Goal: Task Accomplishment & Management: Complete application form

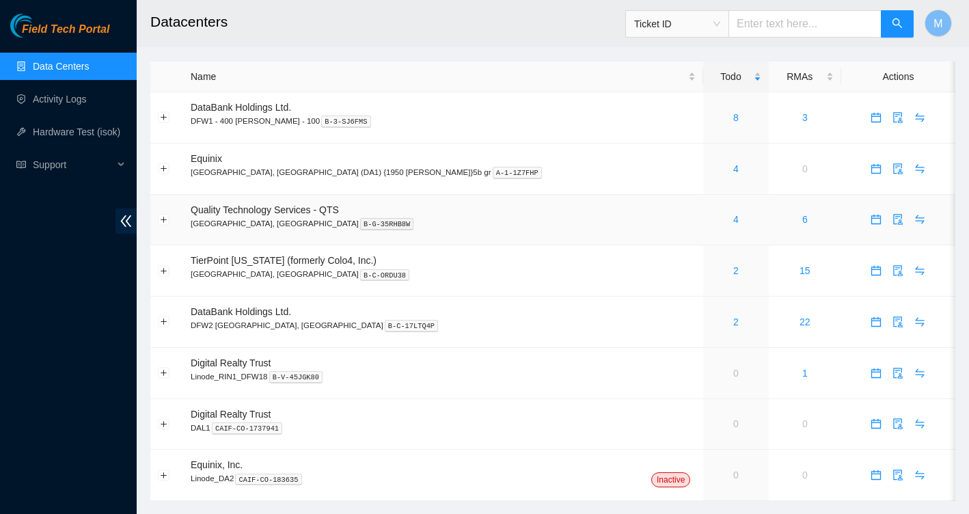
click at [711, 217] on div "4" at bounding box center [736, 219] width 50 height 15
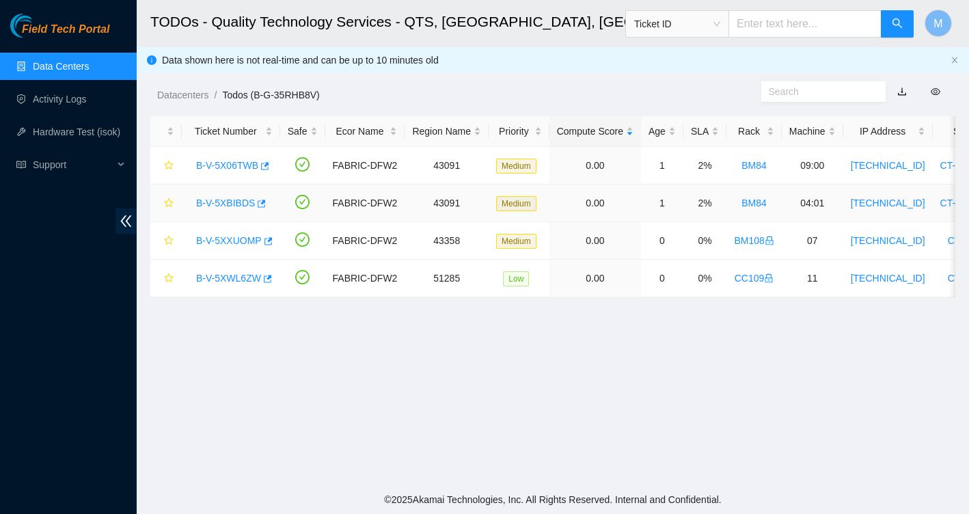
click at [241, 205] on link "B-V-5XBIBDS" at bounding box center [225, 203] width 59 height 11
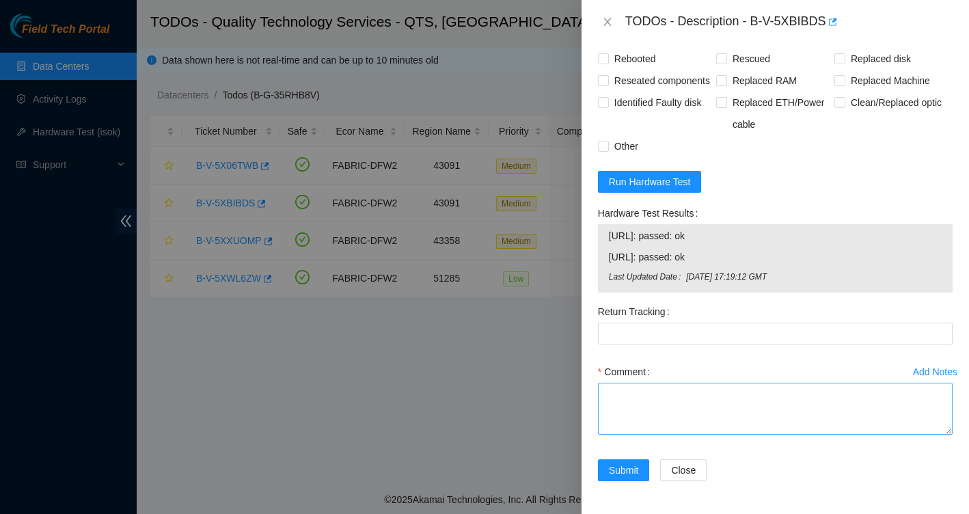
scroll to position [1112, 0]
click at [642, 398] on textarea "Comment" at bounding box center [775, 409] width 355 height 52
paste textarea "Powered down server safely removed bad disk installed new disk rescued reconfig…"
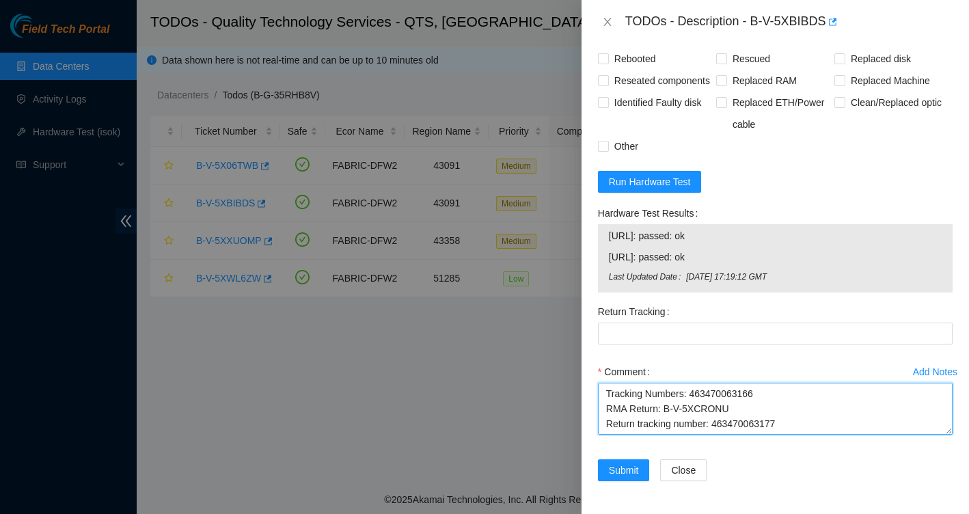
drag, startPoint x: 715, startPoint y: 426, endPoint x: 794, endPoint y: 422, distance: 78.7
click at [794, 422] on textarea "Powered down server safely removed bad disk installed new disk rescued reconfig…" at bounding box center [775, 409] width 355 height 52
type textarea "Powered down server safely removed bad disk installed new disk rescued reconfig…"
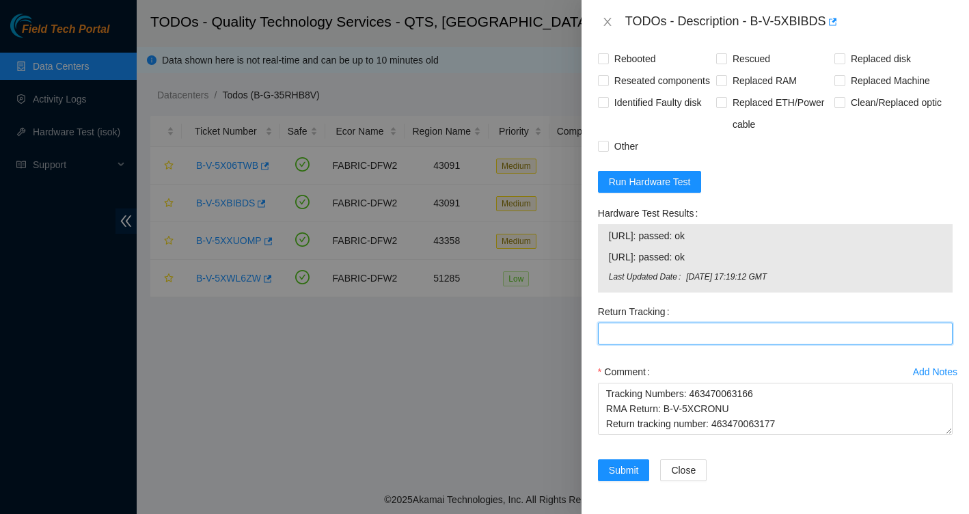
click at [744, 338] on Tracking "Return Tracking" at bounding box center [775, 334] width 355 height 22
paste Tracking "463470063177"
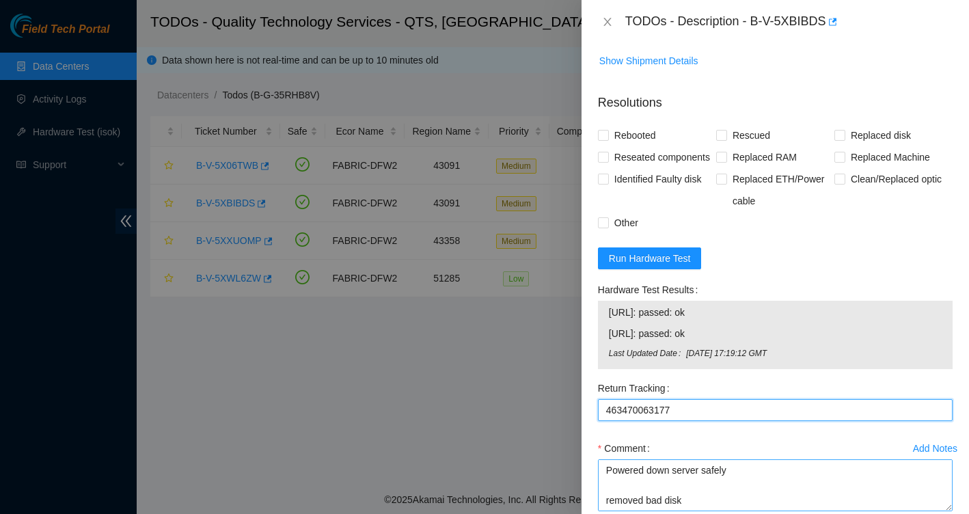
scroll to position [979, 0]
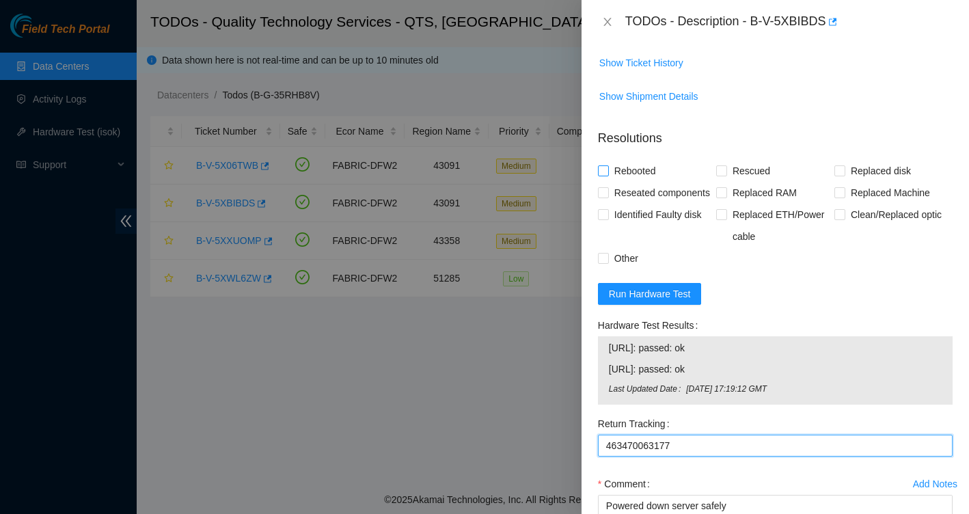
type Tracking "463470063177"
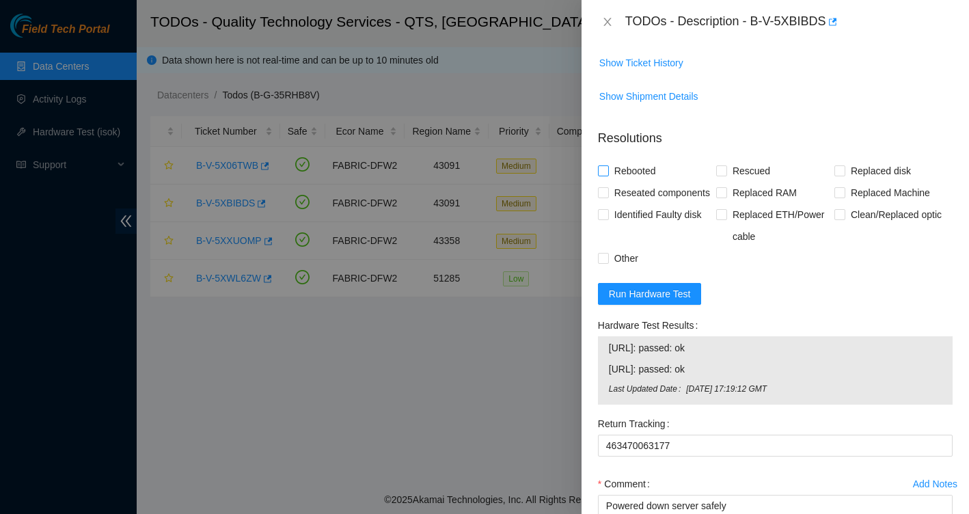
click at [607, 173] on input "Rebooted" at bounding box center [603, 170] width 10 height 10
checkbox input "true"
click at [718, 172] on input "Rescued" at bounding box center [721, 170] width 10 height 10
checkbox input "true"
click at [839, 171] on input "Replaced disk" at bounding box center [840, 170] width 10 height 10
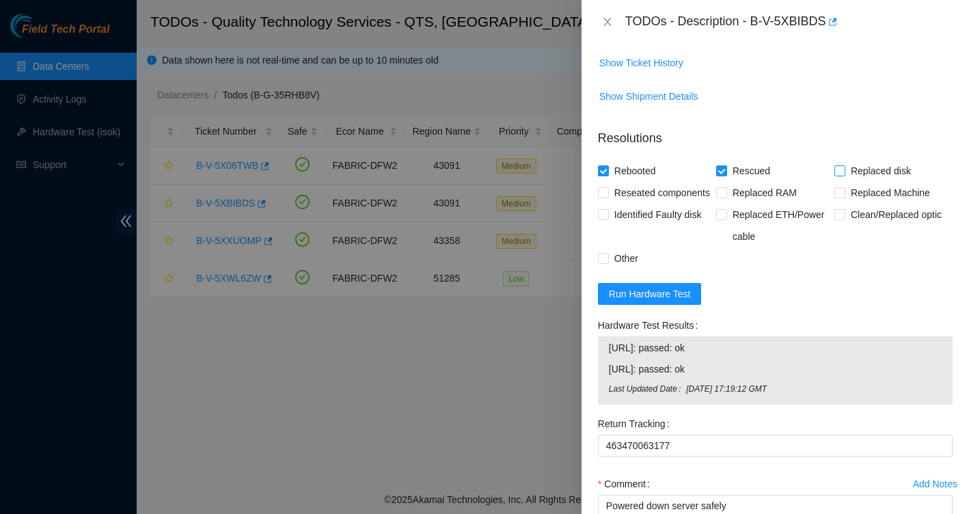
checkbox input "true"
click at [602, 194] on input "Reseated components" at bounding box center [603, 192] width 10 height 10
checkbox input "true"
click at [602, 264] on span at bounding box center [603, 258] width 11 height 11
click at [602, 262] on input "Other" at bounding box center [603, 258] width 10 height 10
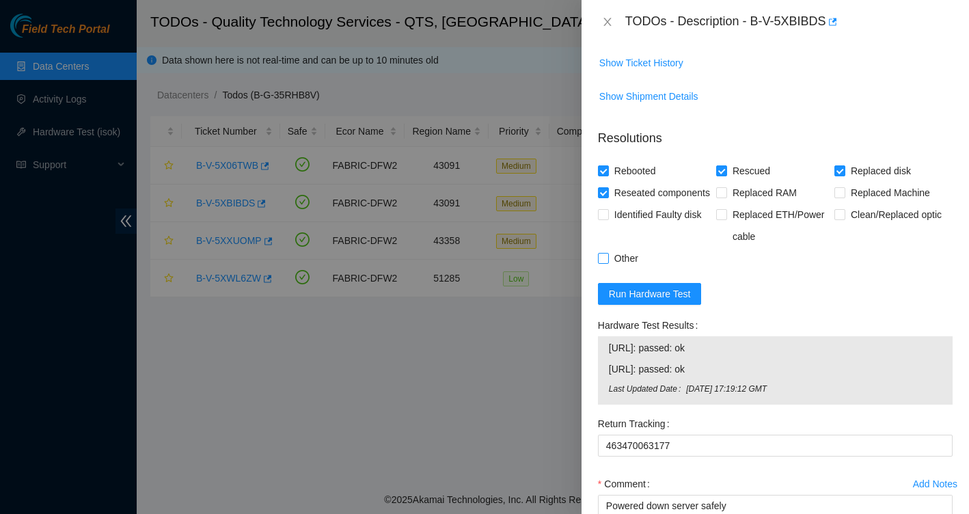
checkbox input "true"
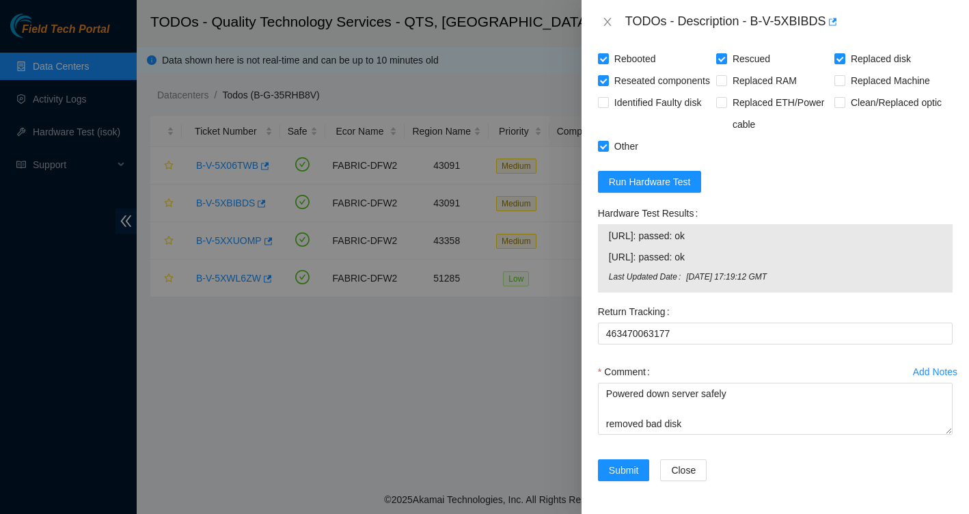
scroll to position [1112, 0]
click at [628, 475] on span "Submit" at bounding box center [624, 470] width 30 height 15
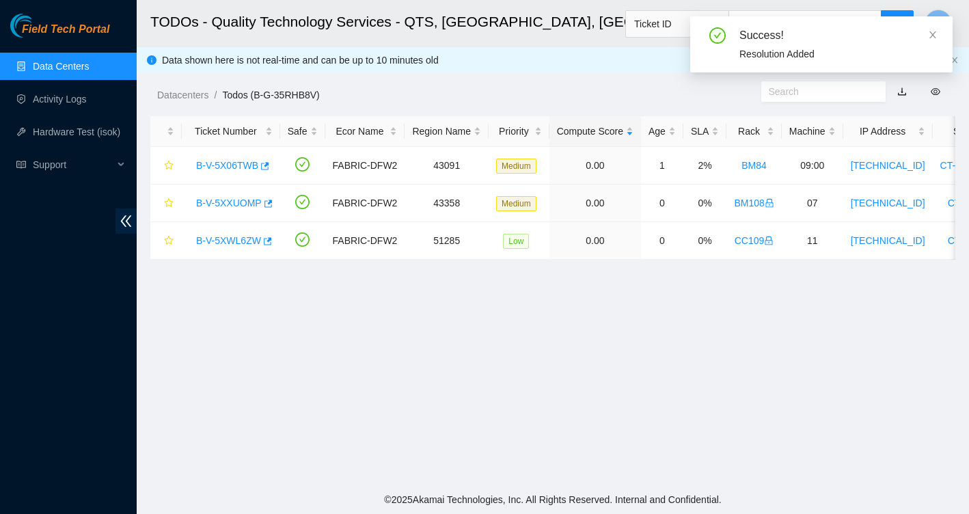
scroll to position [0, 0]
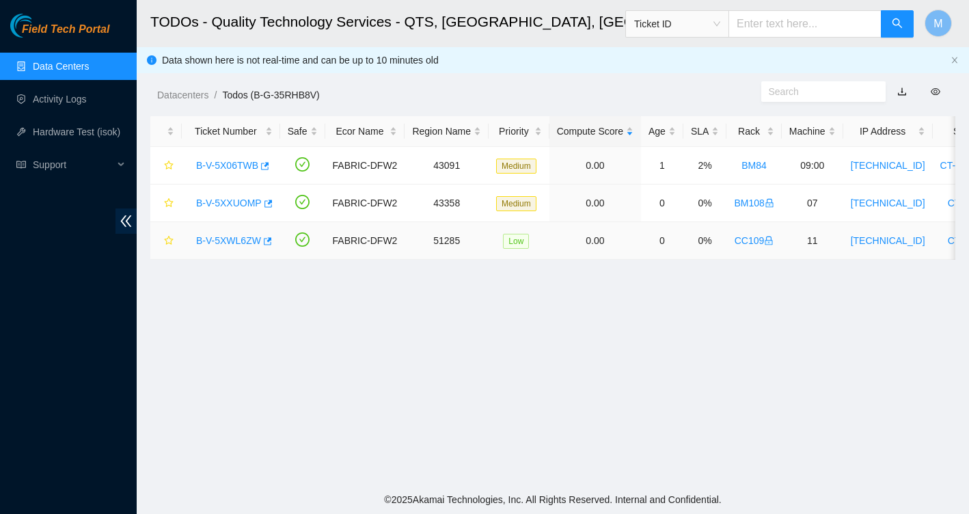
click at [213, 242] on link "B-V-5XWL6ZW" at bounding box center [228, 240] width 65 height 11
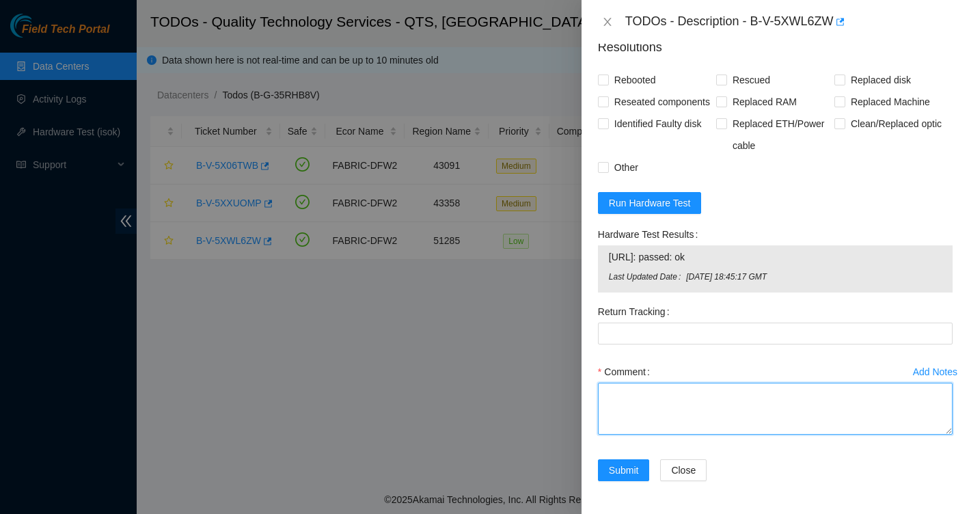
scroll to position [695, 0]
click at [667, 396] on textarea "Comment" at bounding box center [775, 409] width 355 height 52
paste textarea "rebooted rescued reconfigured isok: passing"
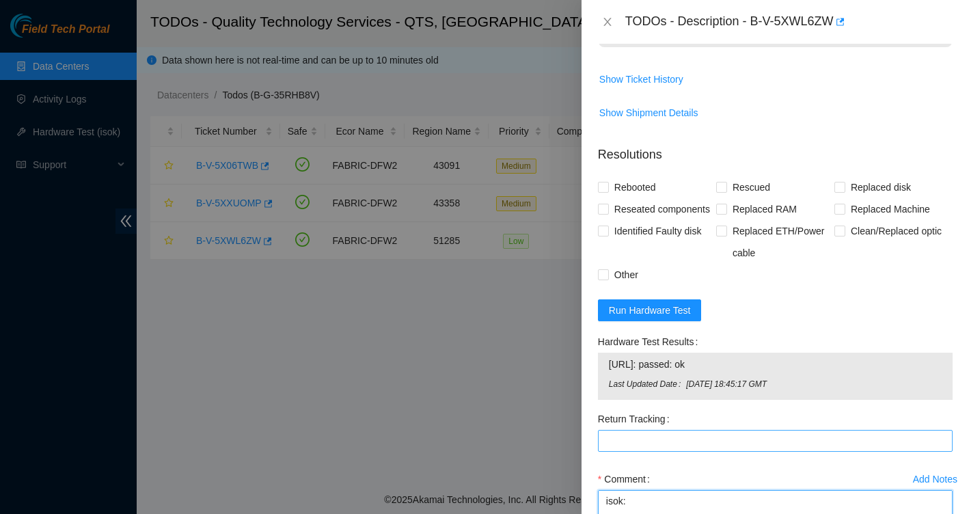
scroll to position [511, 0]
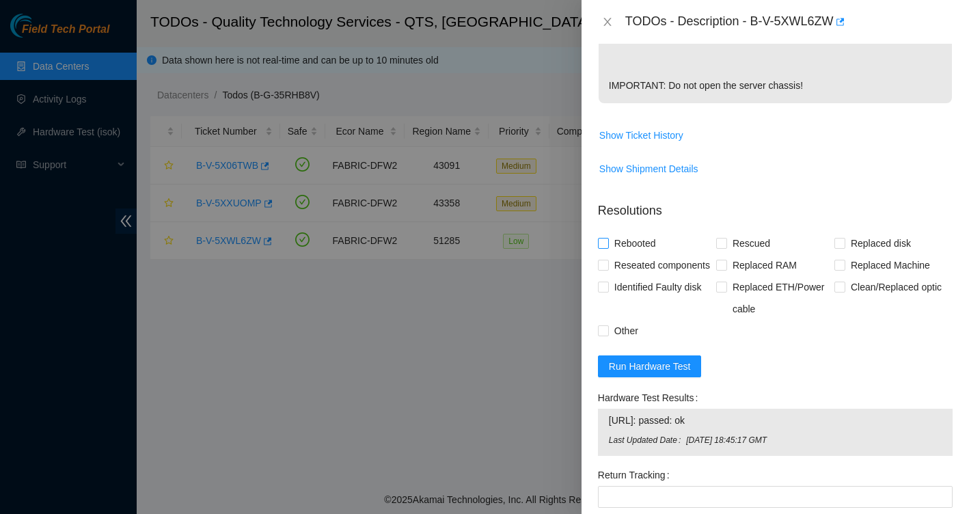
type textarea "rebooted rescued reconfigured isok: passing"
click at [607, 241] on input "Rebooted" at bounding box center [603, 243] width 10 height 10
checkbox input "true"
click at [712, 240] on div "Rebooted" at bounding box center [657, 243] width 118 height 22
click at [720, 242] on input "Rescued" at bounding box center [721, 243] width 10 height 10
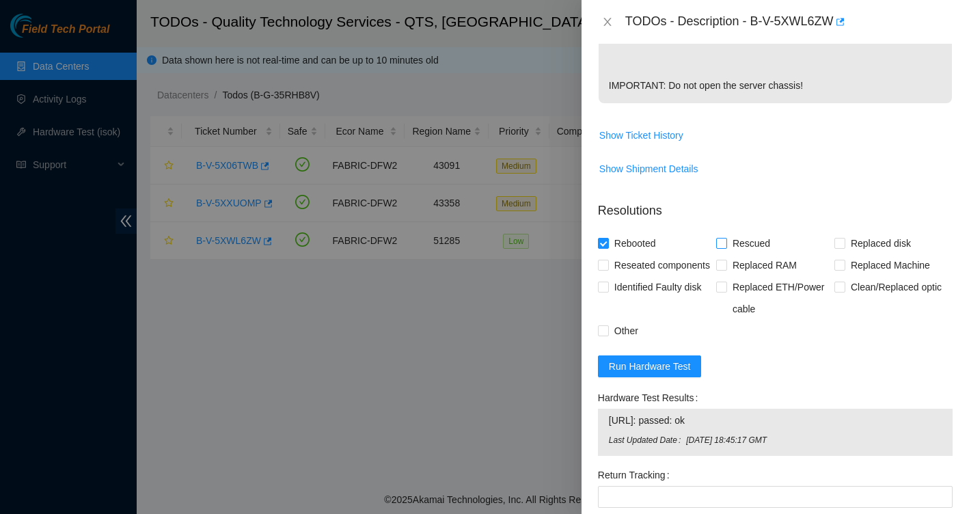
checkbox input "true"
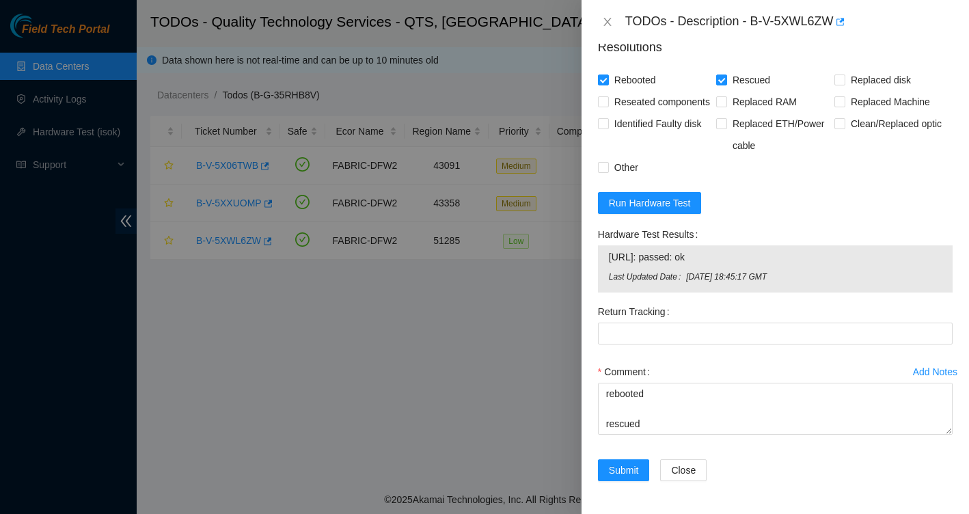
scroll to position [695, 0]
click at [634, 468] on span "Submit" at bounding box center [624, 470] width 30 height 15
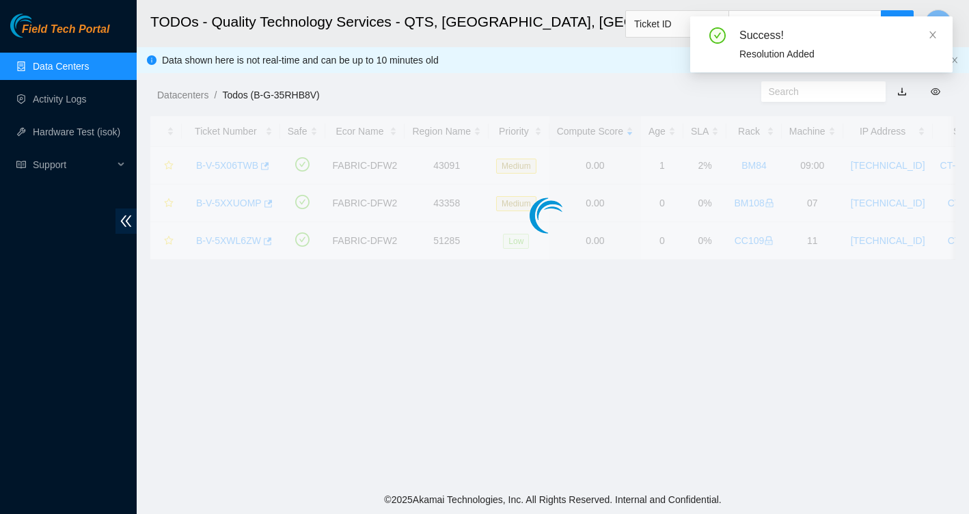
scroll to position [249, 0]
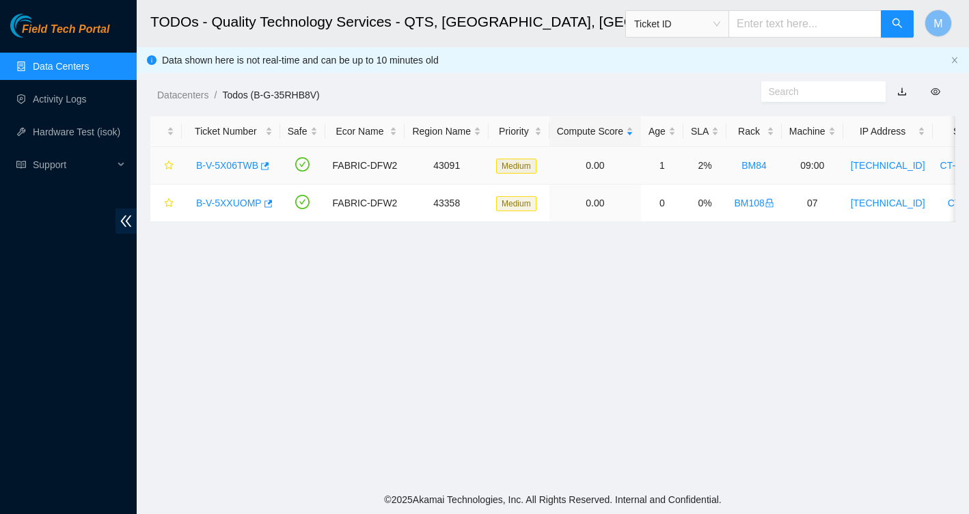
click at [242, 166] on link "B-V-5X06TWB" at bounding box center [227, 165] width 62 height 11
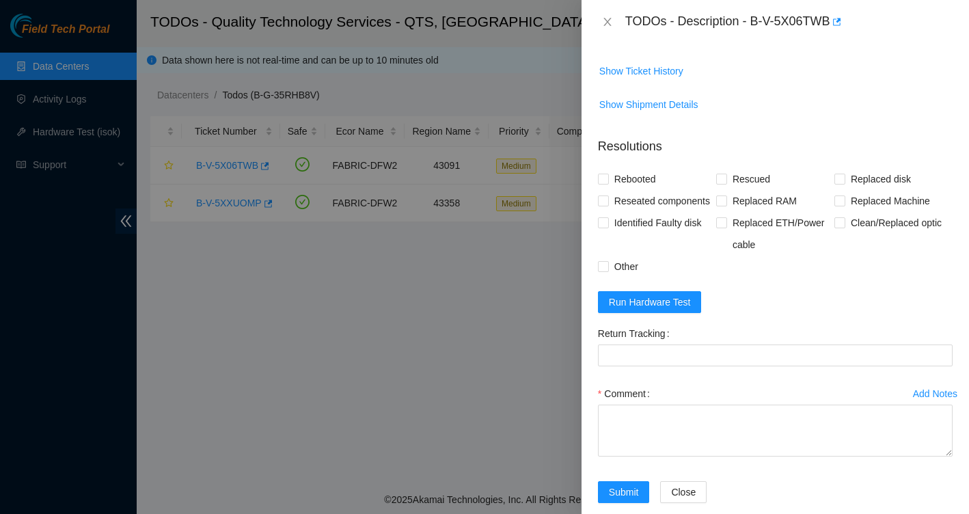
scroll to position [980, 0]
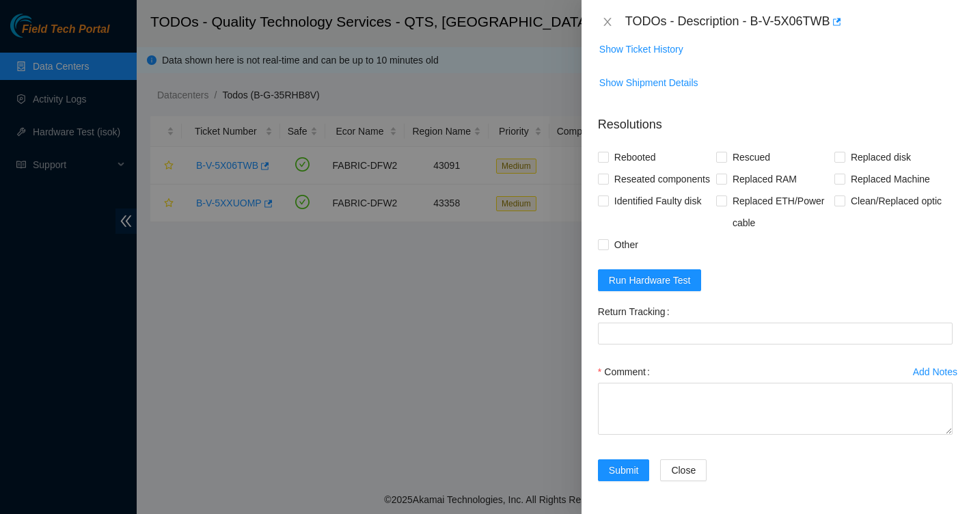
click at [550, 319] on div at bounding box center [484, 257] width 969 height 514
click at [612, 18] on icon "close" at bounding box center [607, 21] width 11 height 11
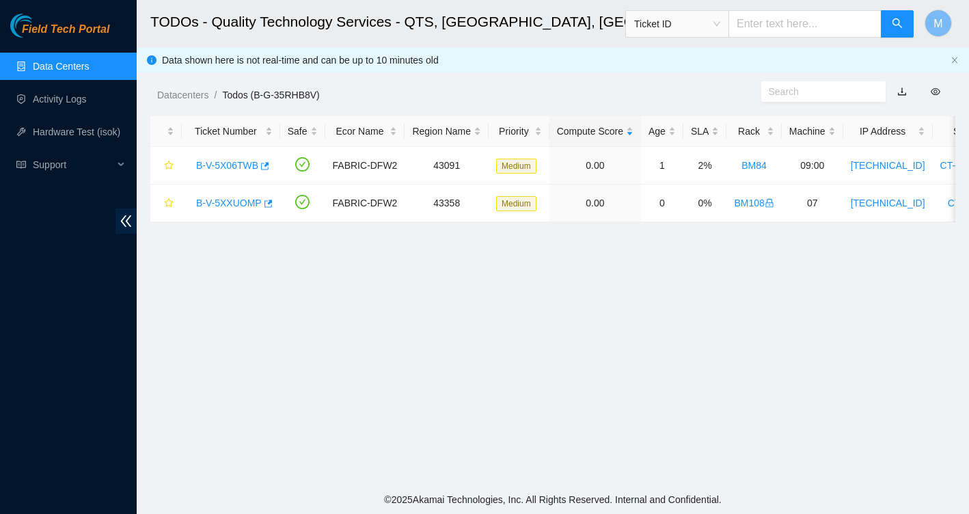
scroll to position [249, 0]
click at [236, 206] on link "B-V-5XXUOMP" at bounding box center [229, 203] width 66 height 11
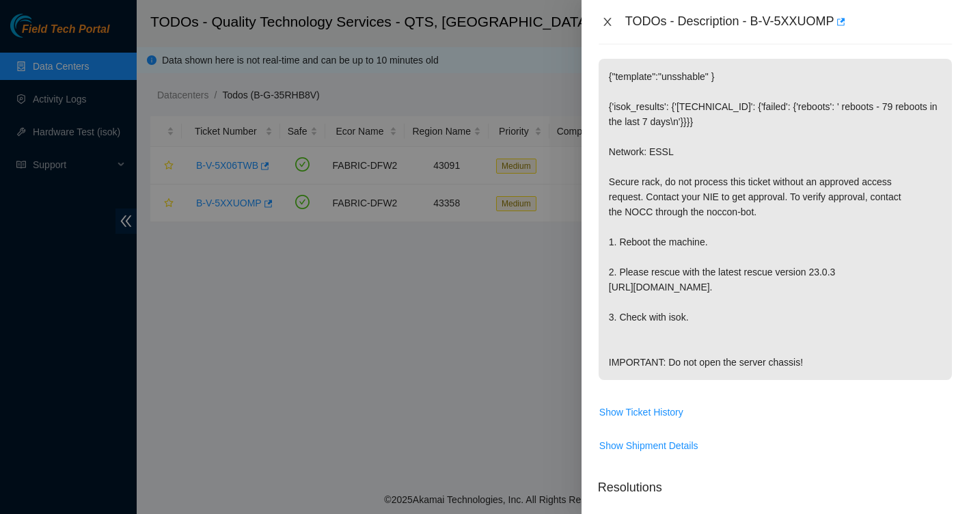
click at [606, 25] on icon "close" at bounding box center [607, 21] width 11 height 11
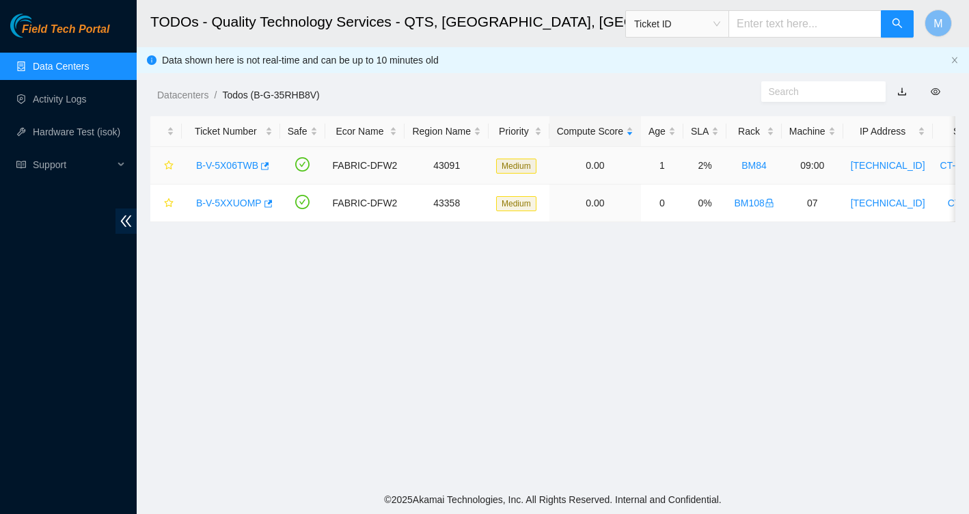
click at [240, 170] on link "B-V-5X06TWB" at bounding box center [227, 165] width 62 height 11
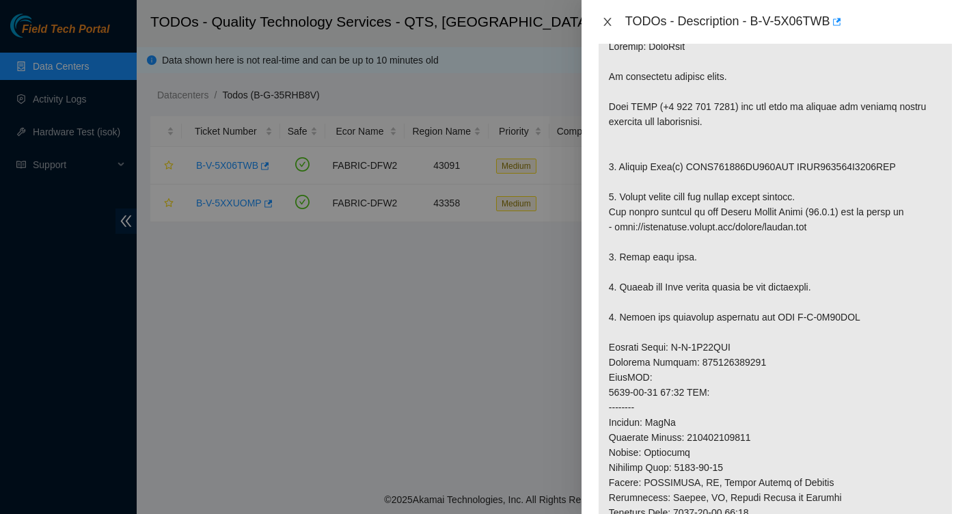
click at [611, 23] on icon "close" at bounding box center [607, 21] width 11 height 11
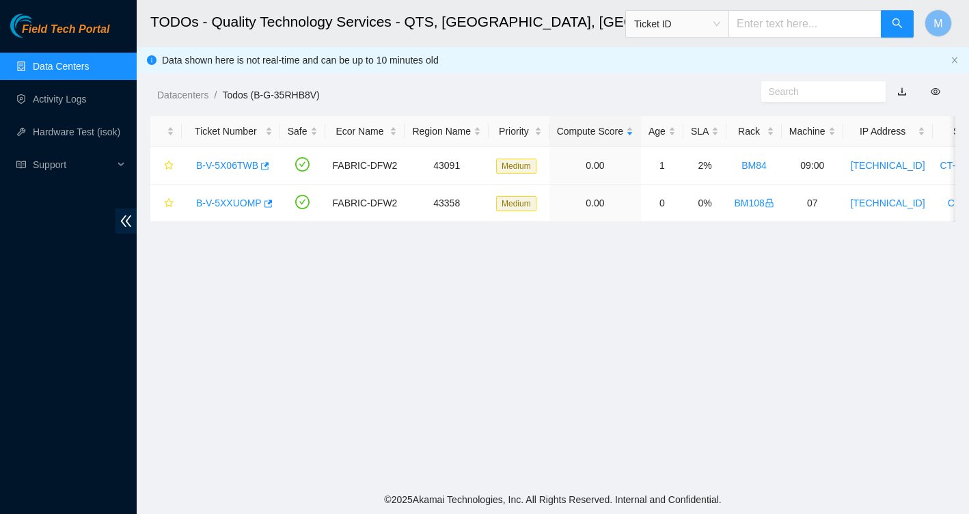
click at [49, 72] on link "Data Centers" at bounding box center [61, 66] width 56 height 11
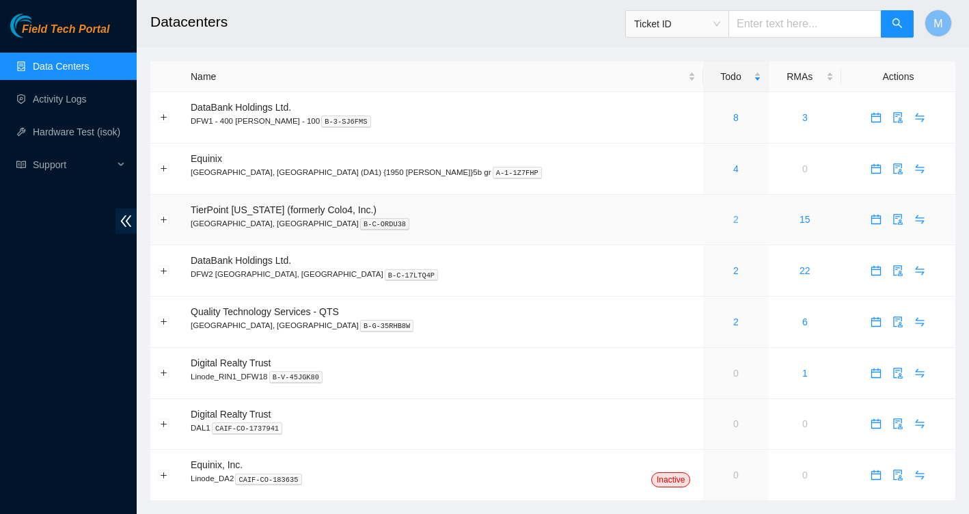
click at [733, 217] on link "2" at bounding box center [735, 219] width 5 height 11
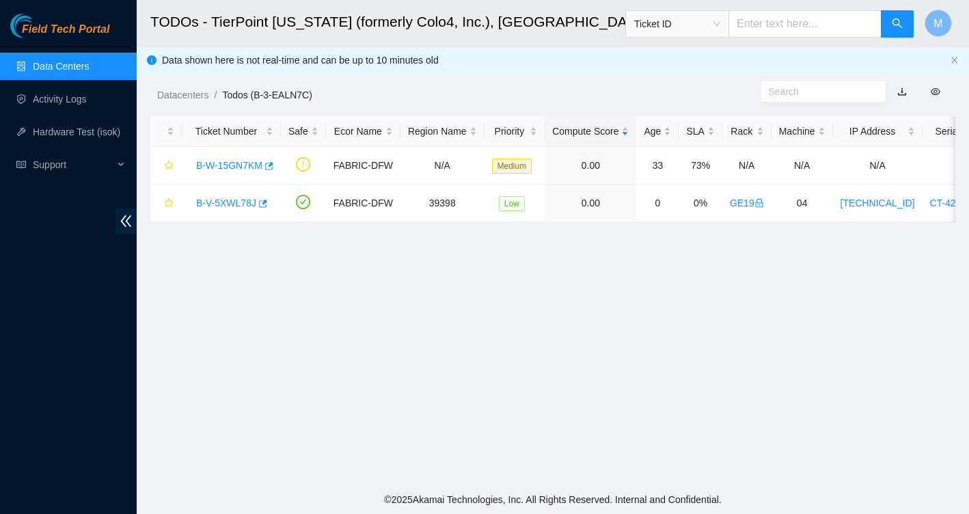
click at [42, 68] on link "Data Centers" at bounding box center [61, 66] width 56 height 11
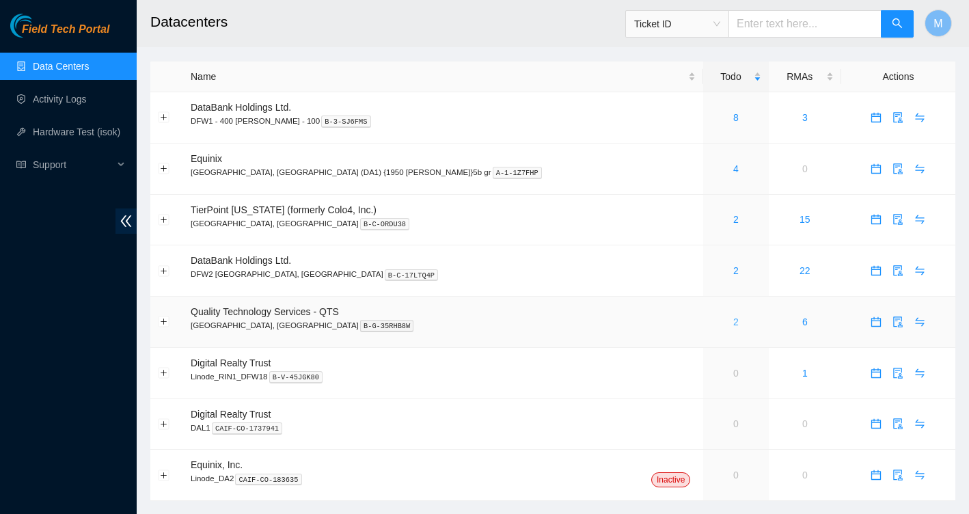
click at [733, 323] on link "2" at bounding box center [735, 321] width 5 height 11
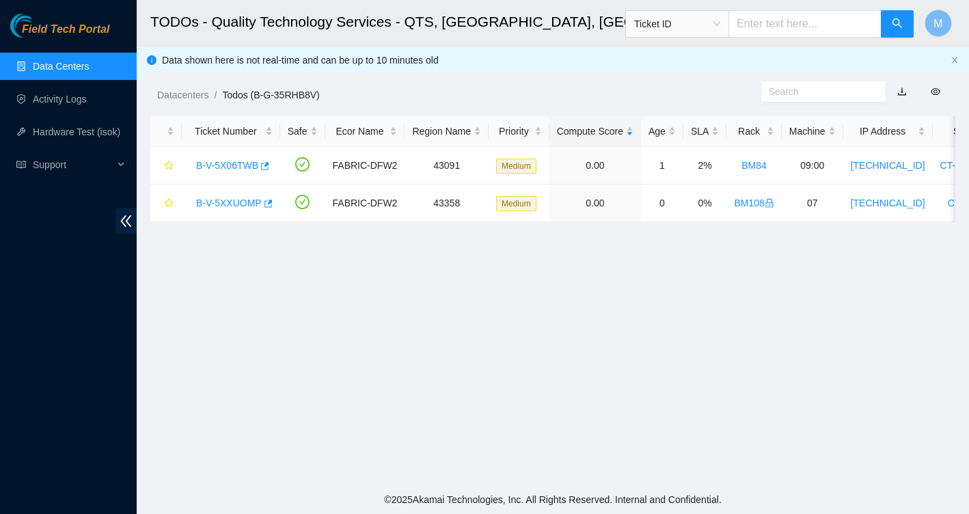
click at [77, 68] on link "Data Centers" at bounding box center [61, 66] width 56 height 11
